Goal: Use online tool/utility: Utilize a website feature to perform a specific function

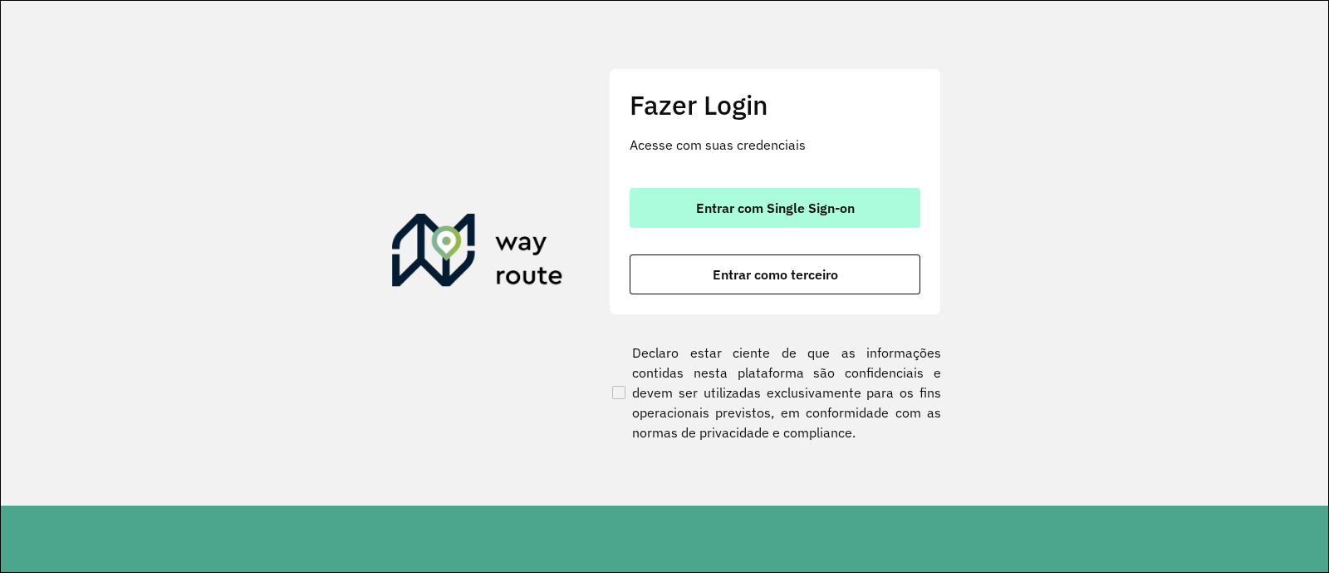
click at [771, 209] on span "Entrar com Single Sign-on" at bounding box center [775, 207] width 159 height 13
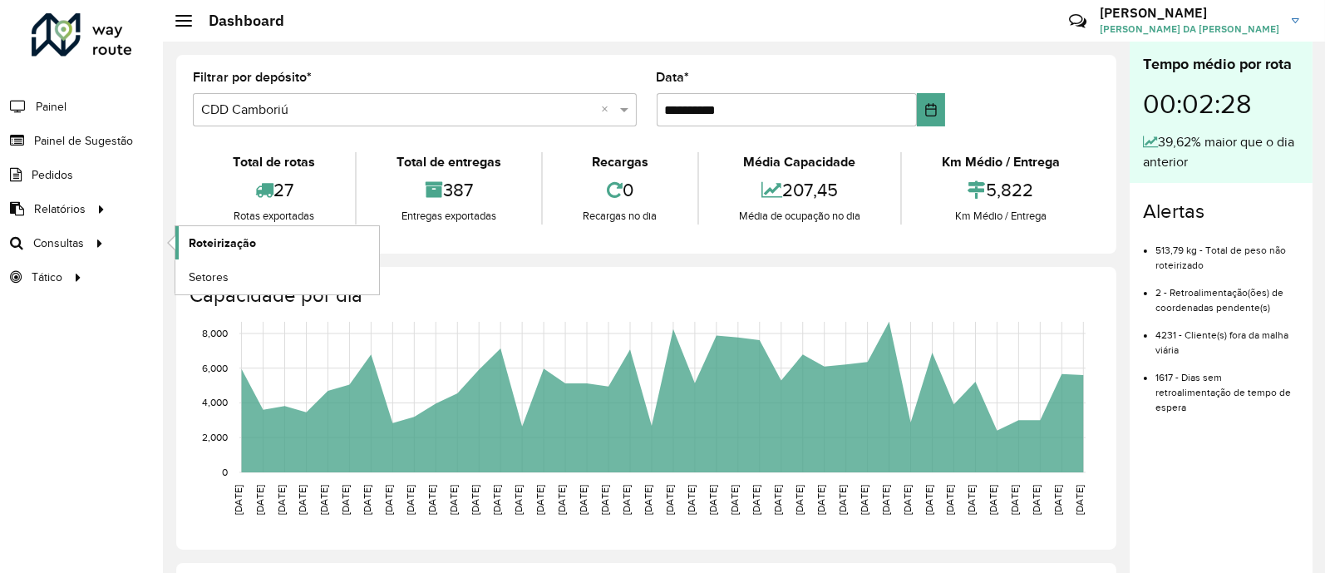
click at [213, 244] on span "Roteirização" at bounding box center [222, 242] width 67 height 17
click at [216, 278] on span "Setores" at bounding box center [209, 276] width 41 height 17
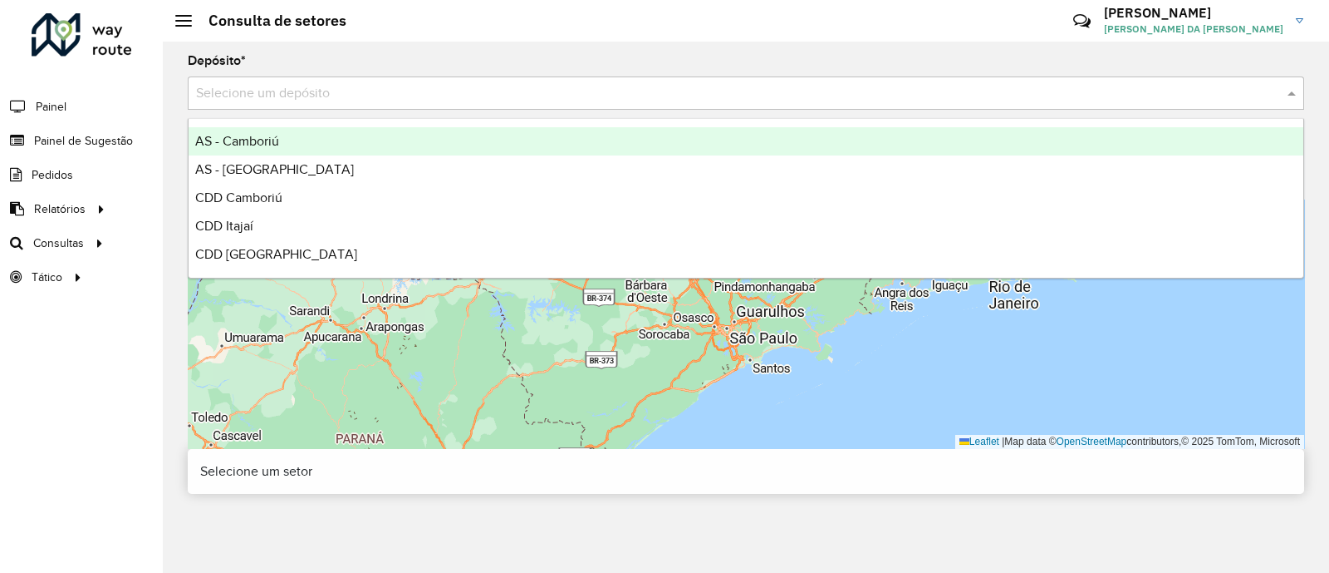
click at [311, 95] on input "text" at bounding box center [729, 94] width 1067 height 20
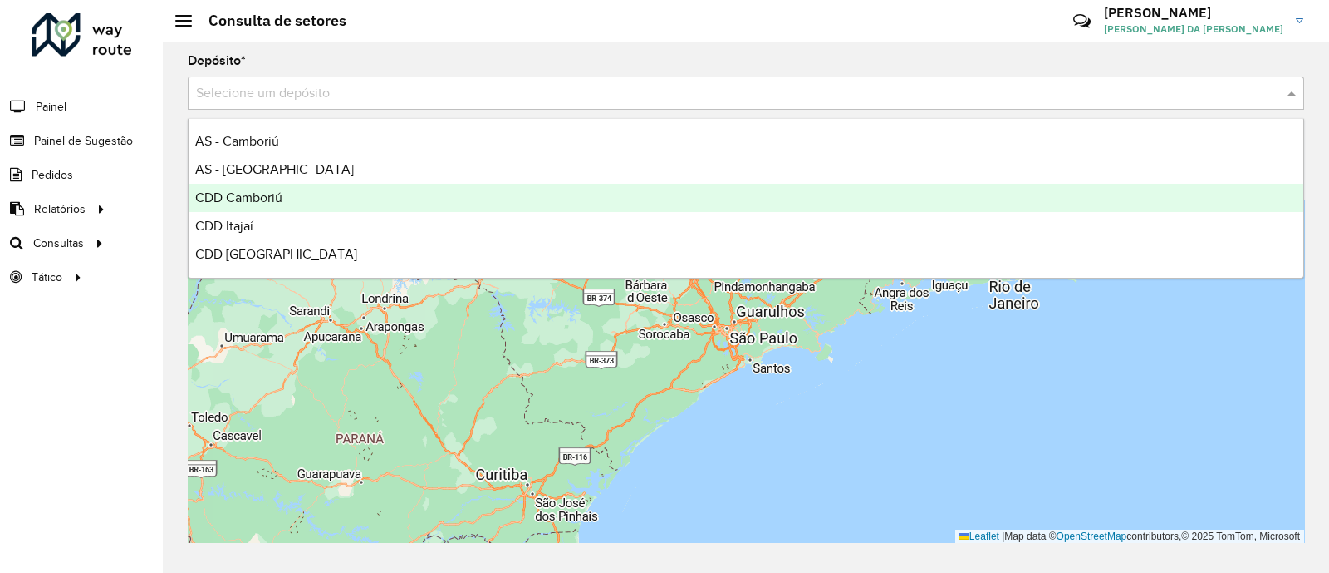
click at [320, 198] on div "CDD Camboriú" at bounding box center [746, 198] width 1115 height 28
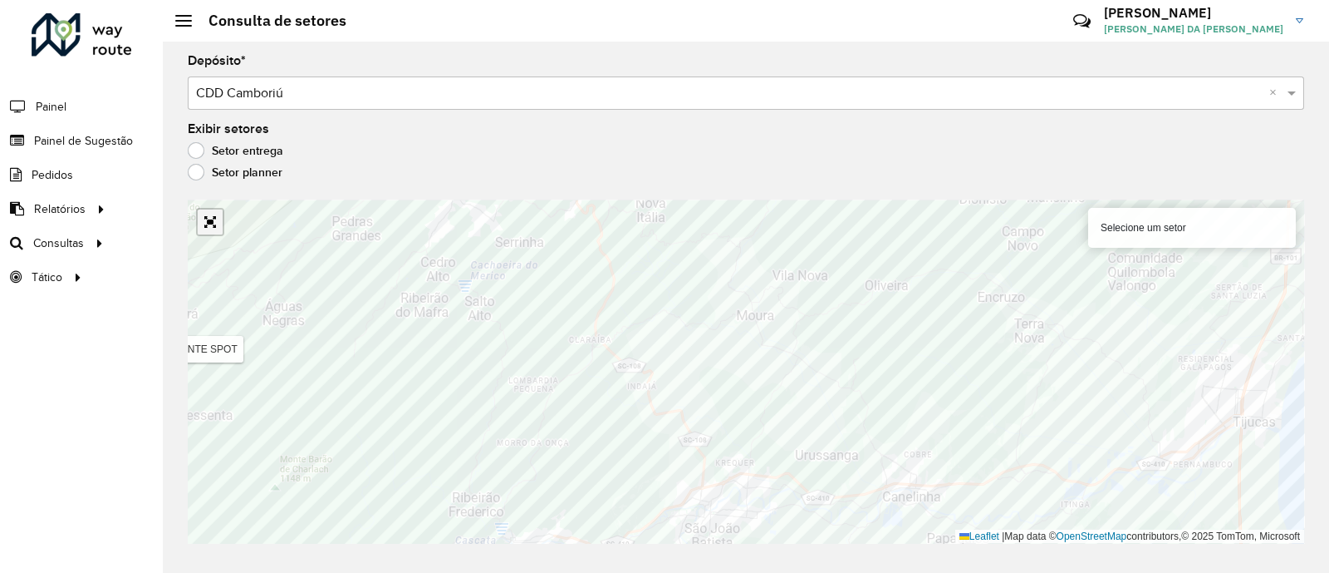
click at [209, 224] on link "Abrir mapa em tela cheia" at bounding box center [210, 221] width 25 height 25
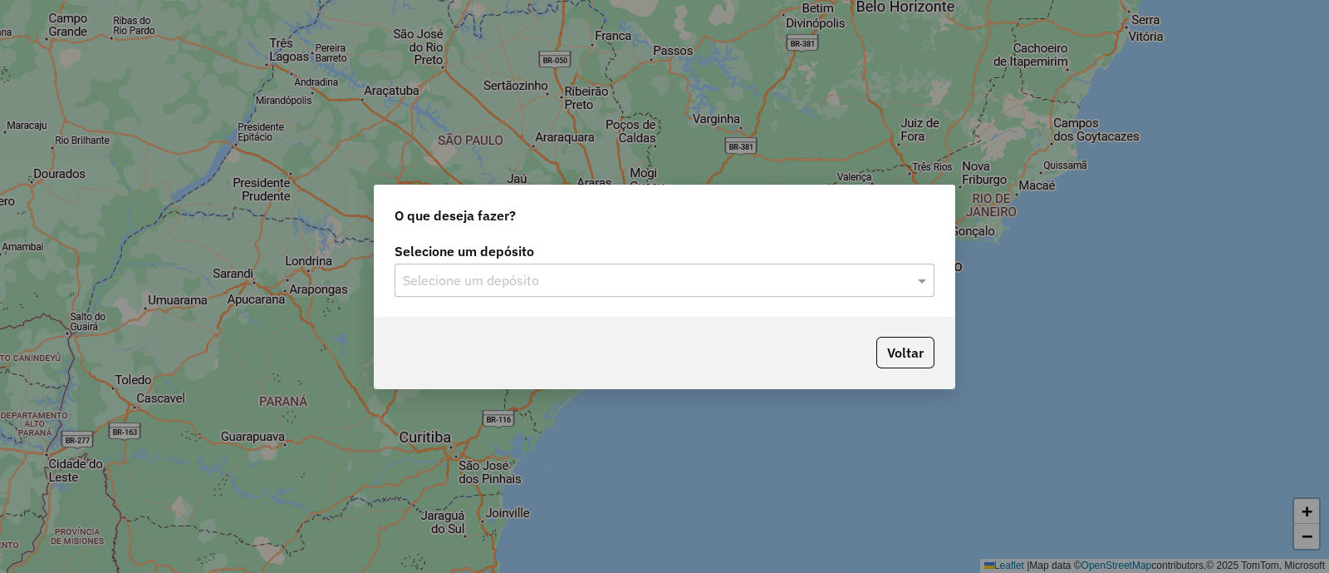
click at [640, 283] on input "text" at bounding box center [648, 281] width 490 height 20
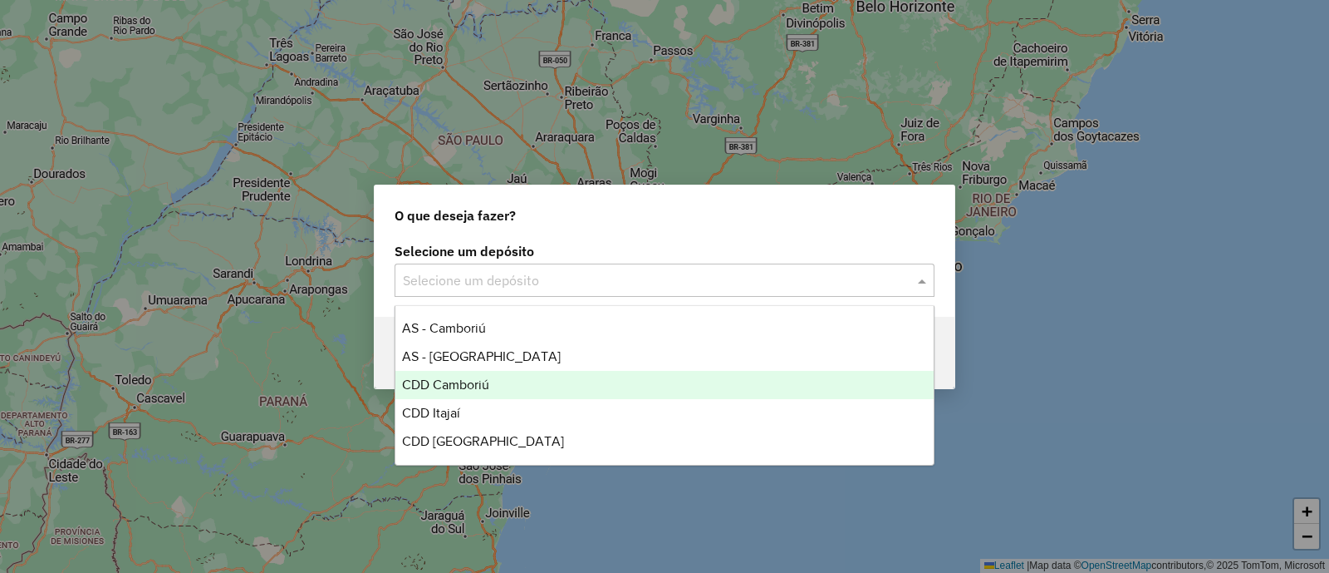
click at [520, 384] on div "CDD Camboriú" at bounding box center [665, 385] width 538 height 28
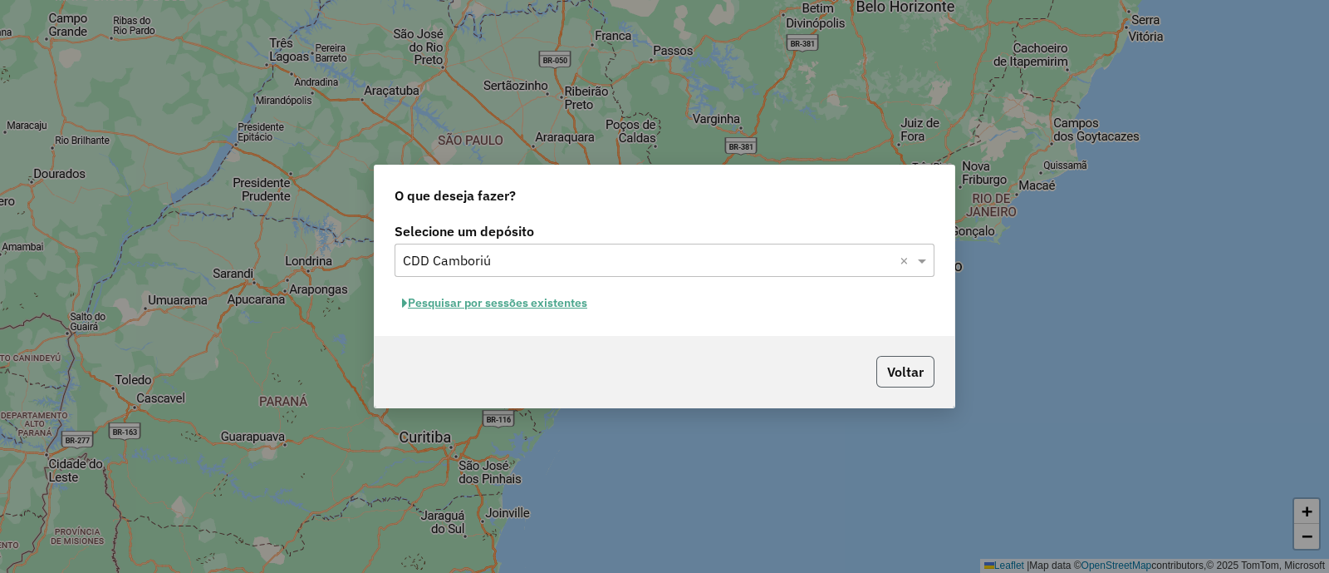
click at [897, 367] on button "Voltar" at bounding box center [906, 372] width 58 height 32
